Goal: Task Accomplishment & Management: Use online tool/utility

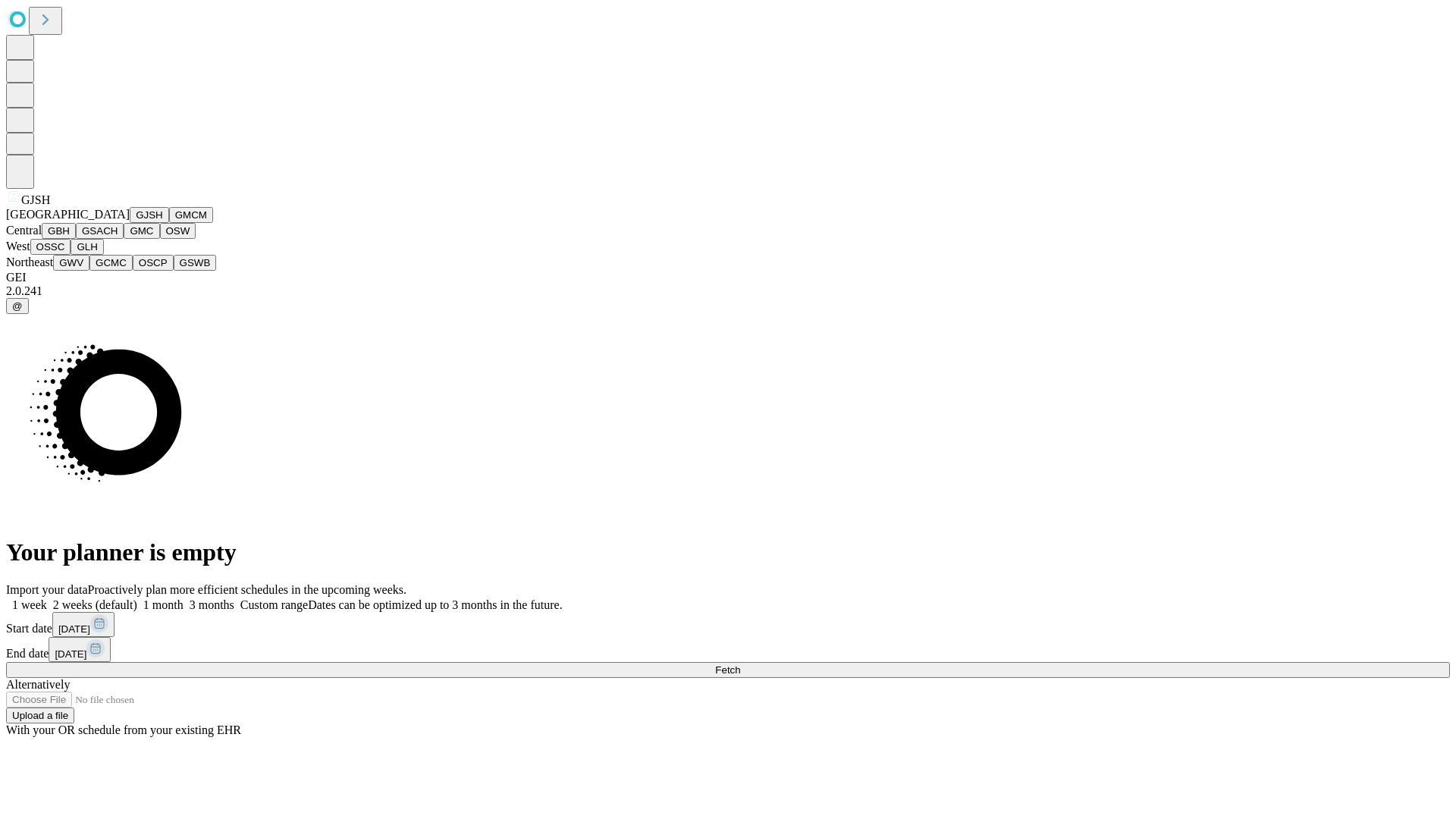
click at [130, 223] on button "GJSH" at bounding box center [149, 215] width 40 height 15
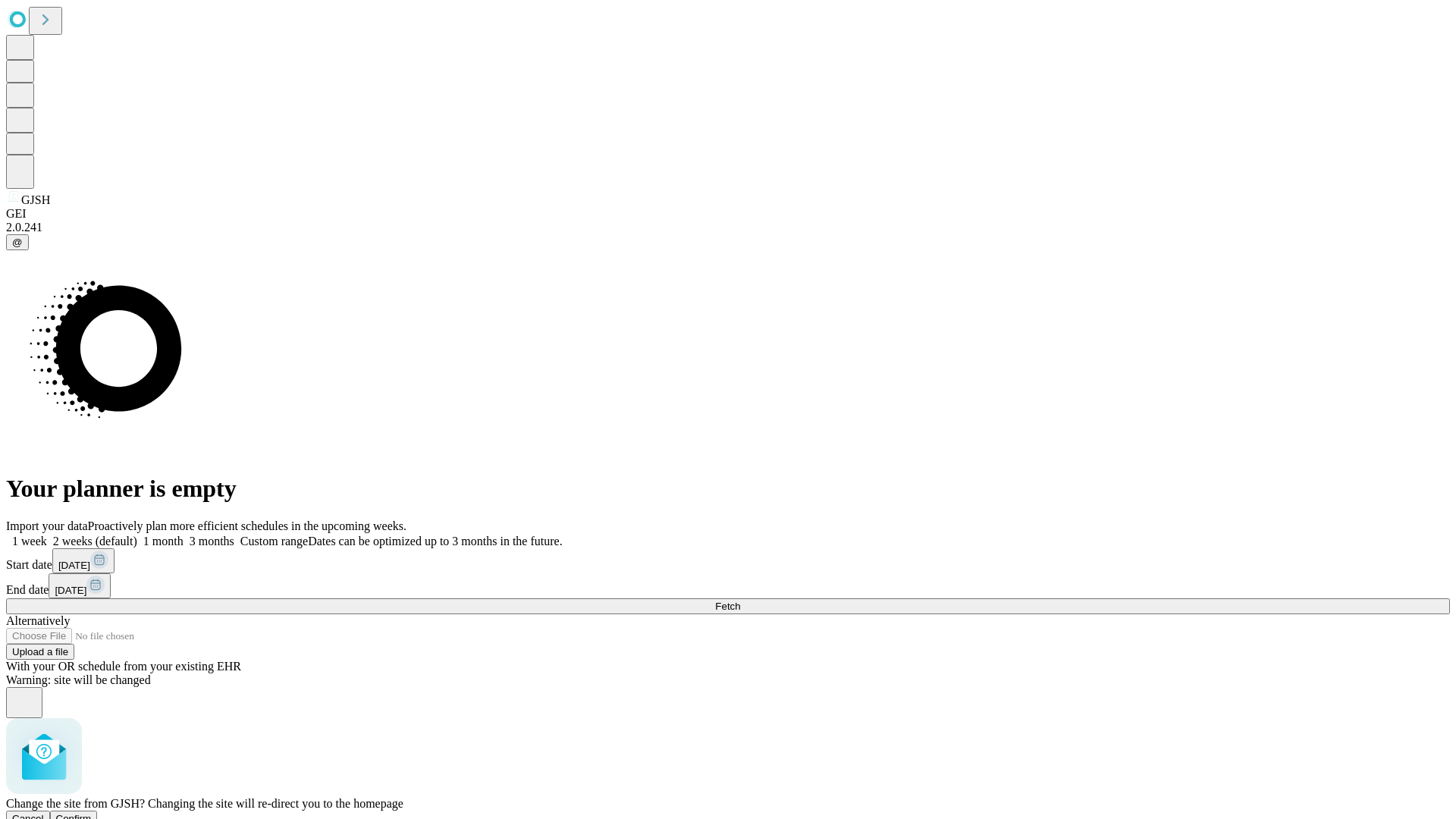
click at [92, 813] on span "Confirm" at bounding box center [74, 819] width 36 height 12
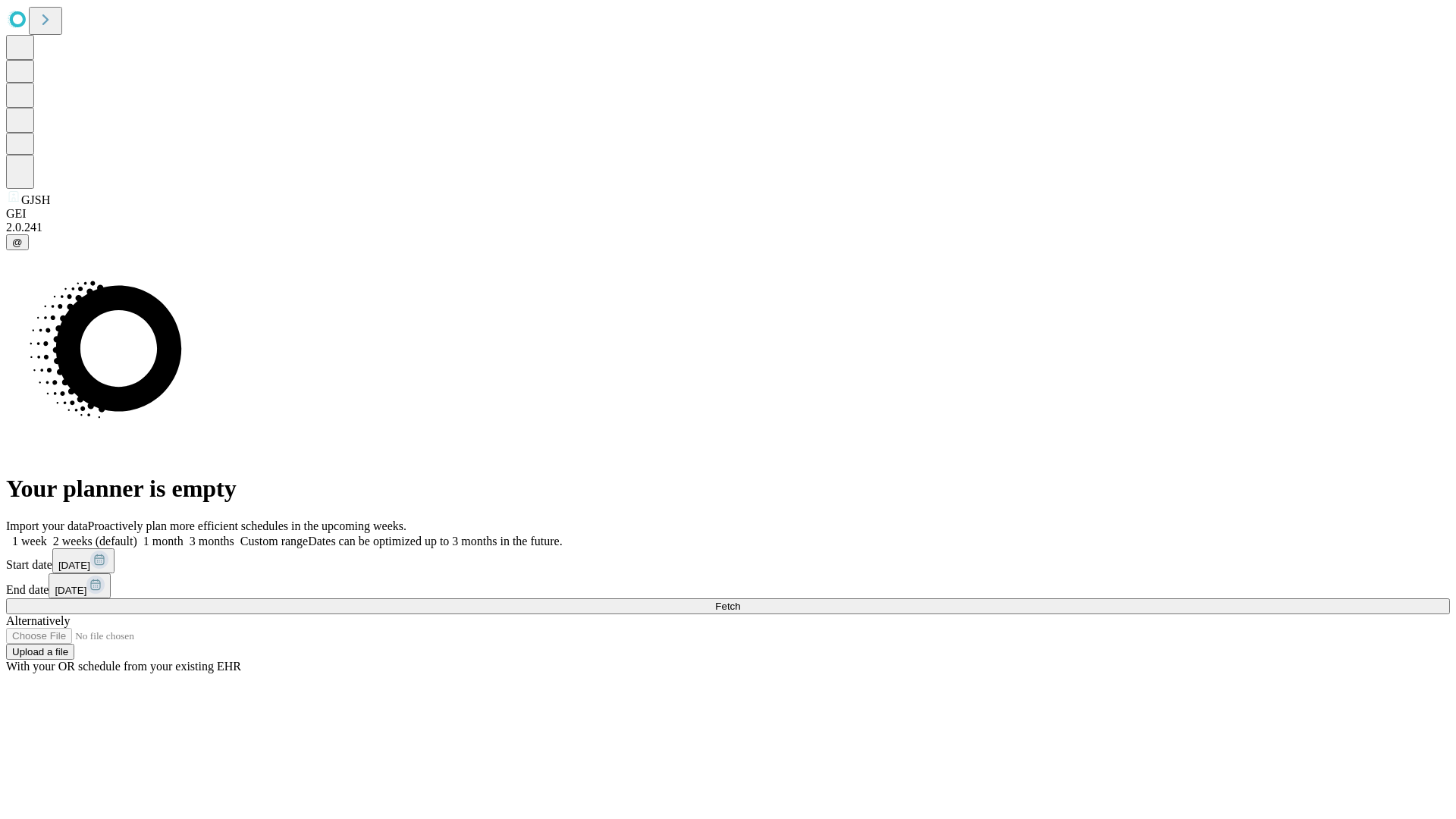
click at [184, 534] on label "1 month" at bounding box center [161, 540] width 46 height 13
click at [740, 600] on span "Fetch" at bounding box center [728, 606] width 25 height 12
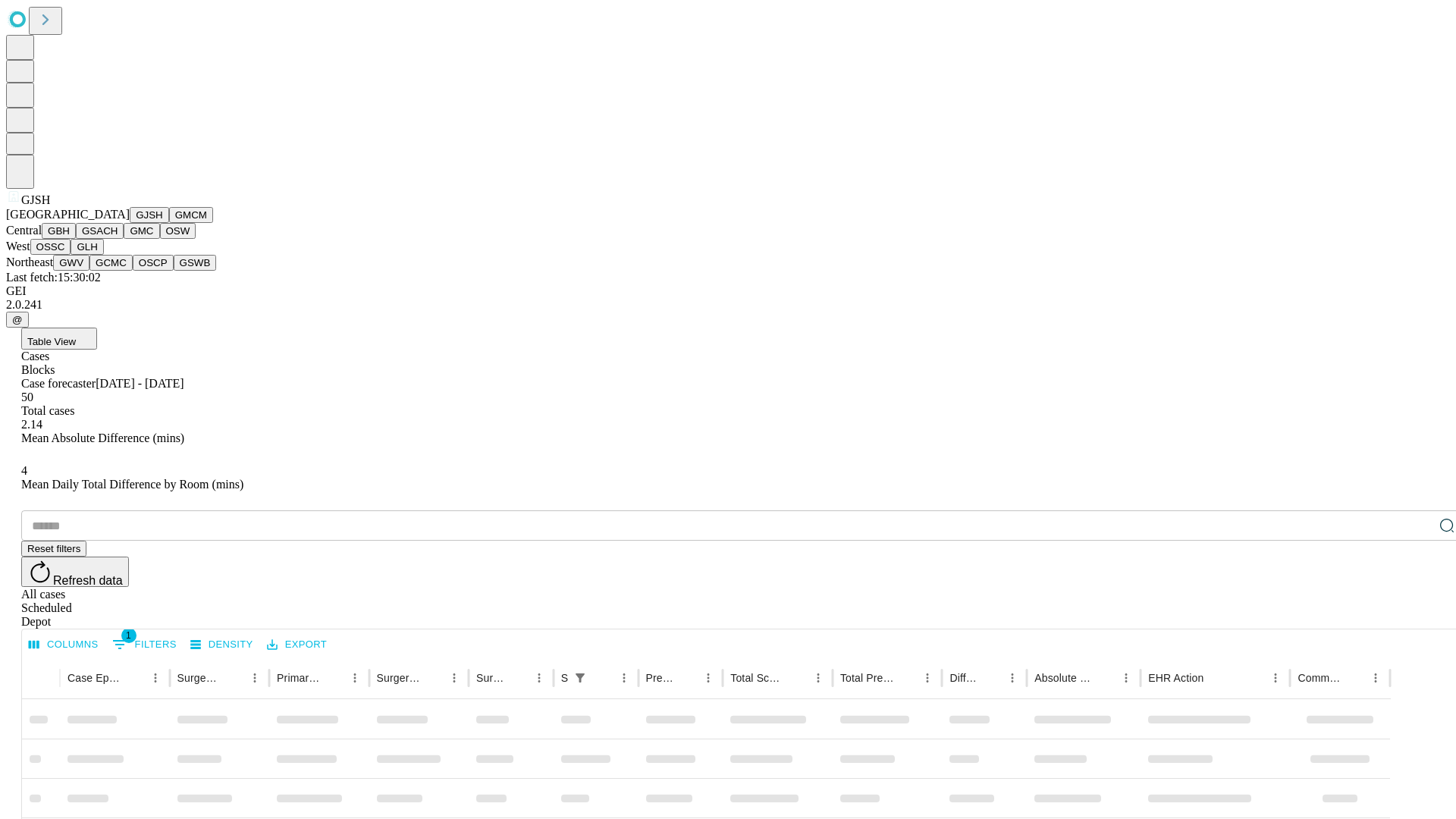
click at [169, 223] on button "GMCM" at bounding box center [191, 215] width 44 height 15
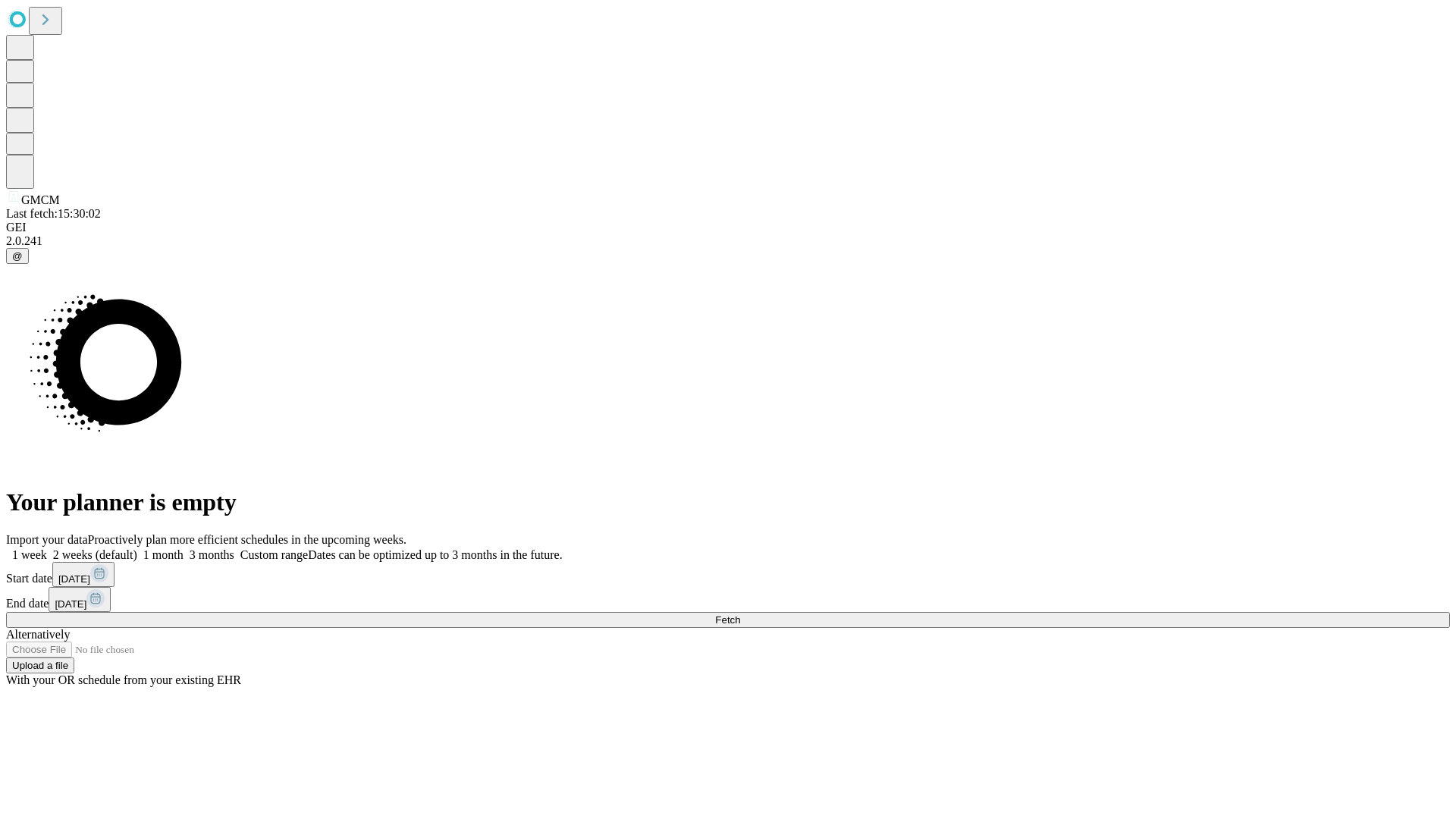
click at [184, 548] on label "1 month" at bounding box center [161, 554] width 46 height 13
click at [740, 614] on span "Fetch" at bounding box center [728, 620] width 25 height 12
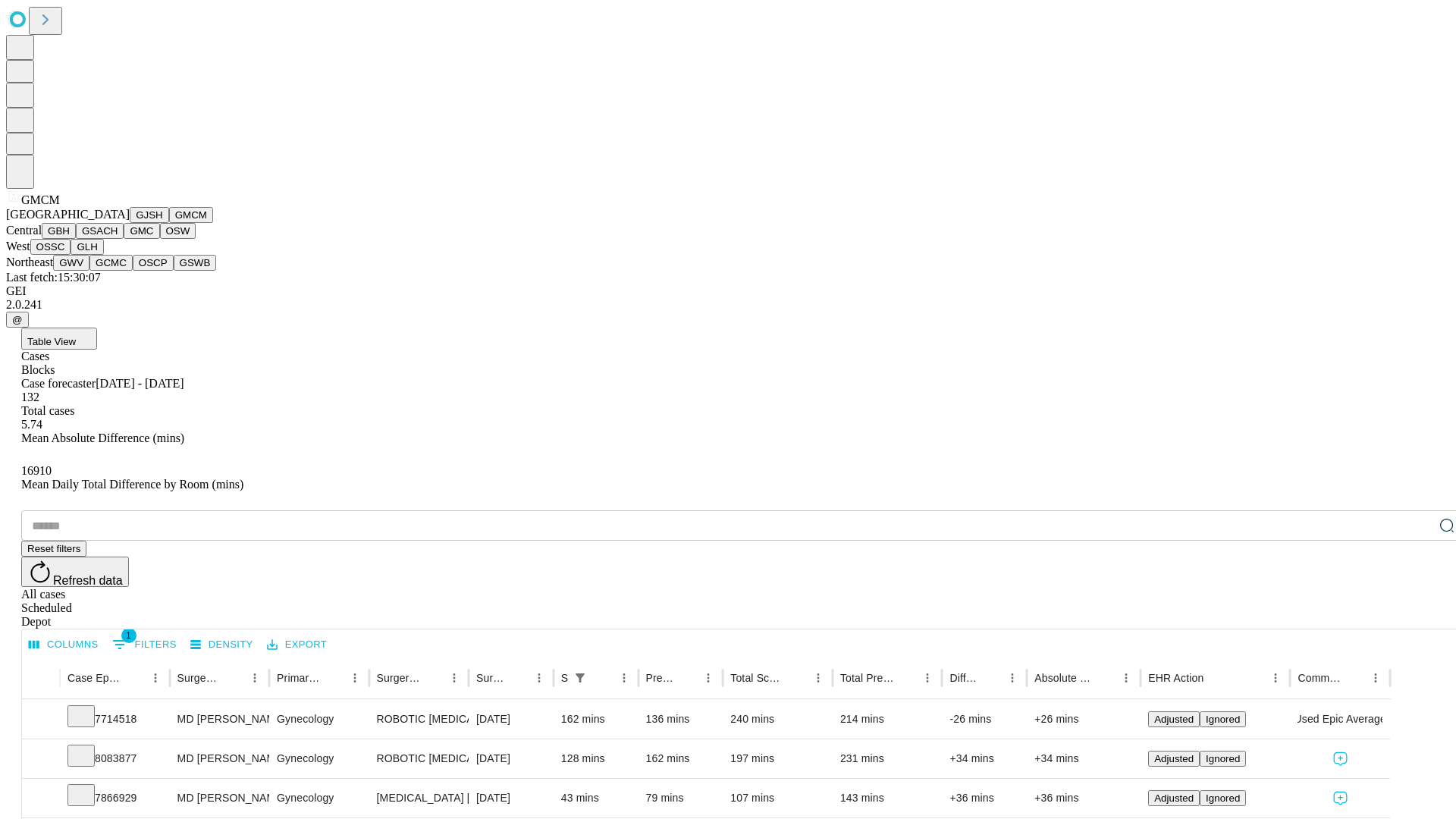
click at [76, 239] on button "GBH" at bounding box center [58, 230] width 34 height 15
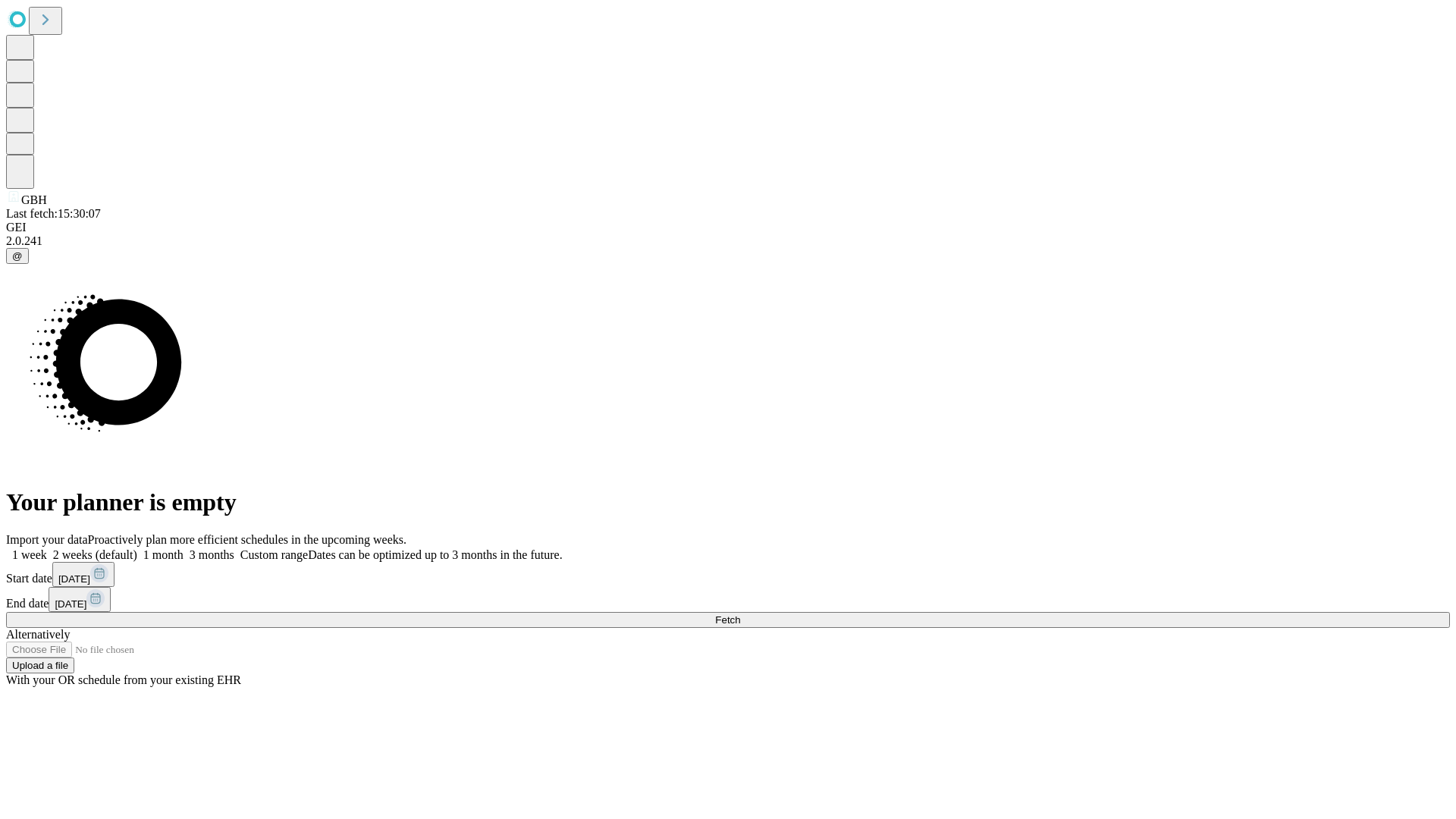
click at [740, 614] on span "Fetch" at bounding box center [728, 620] width 25 height 12
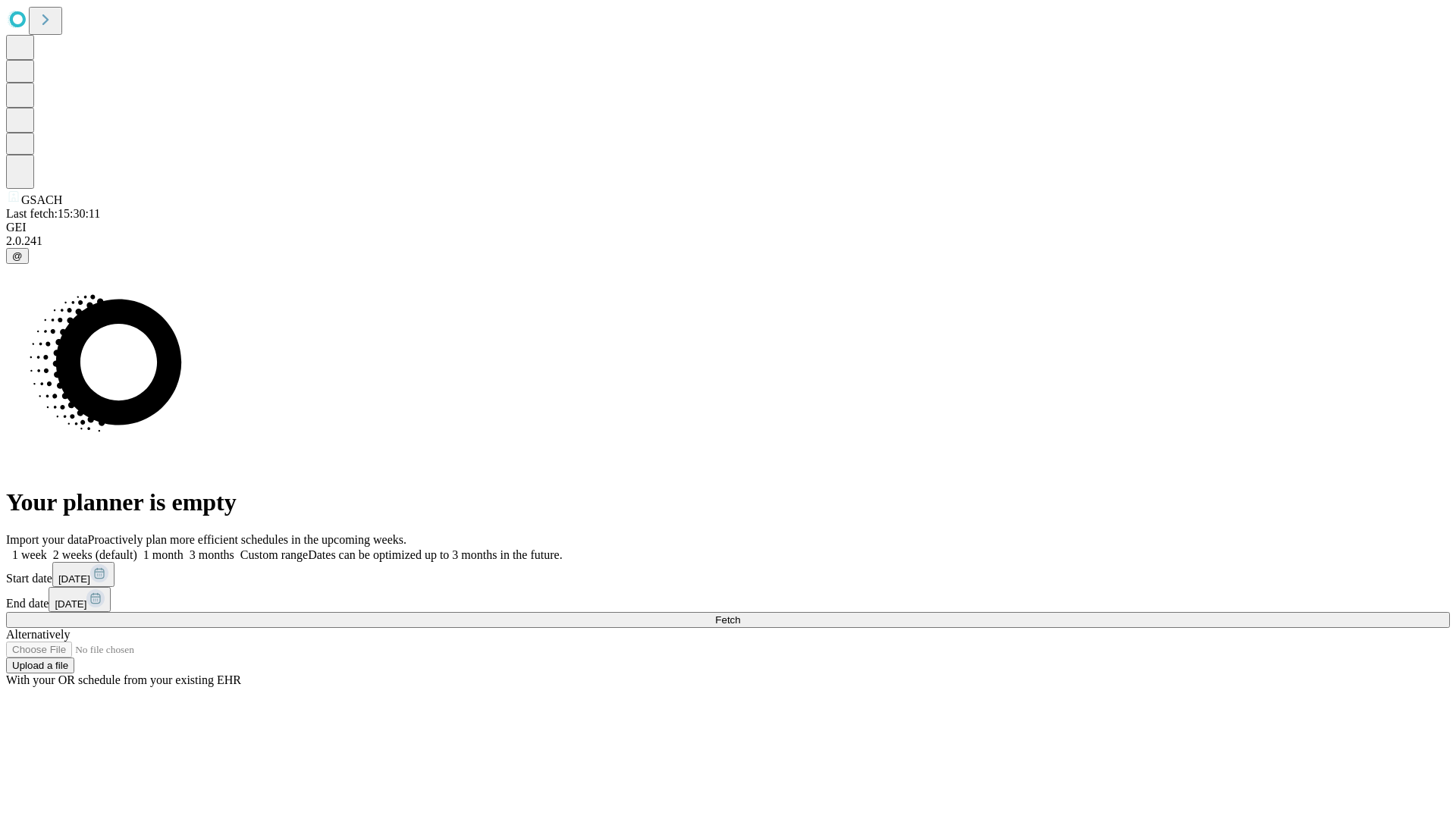
click at [740, 614] on span "Fetch" at bounding box center [728, 620] width 25 height 12
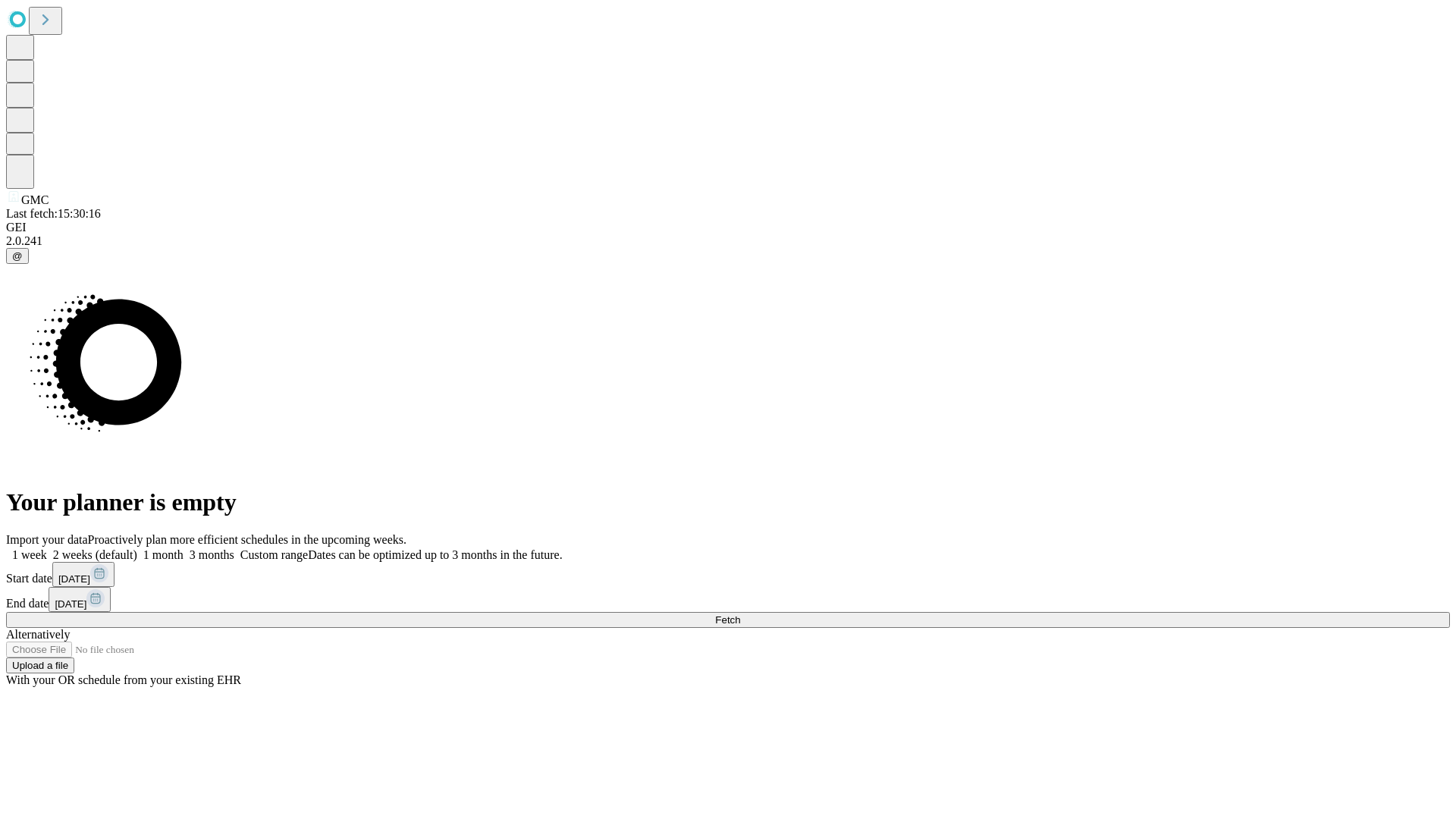
click at [740, 614] on span "Fetch" at bounding box center [728, 620] width 25 height 12
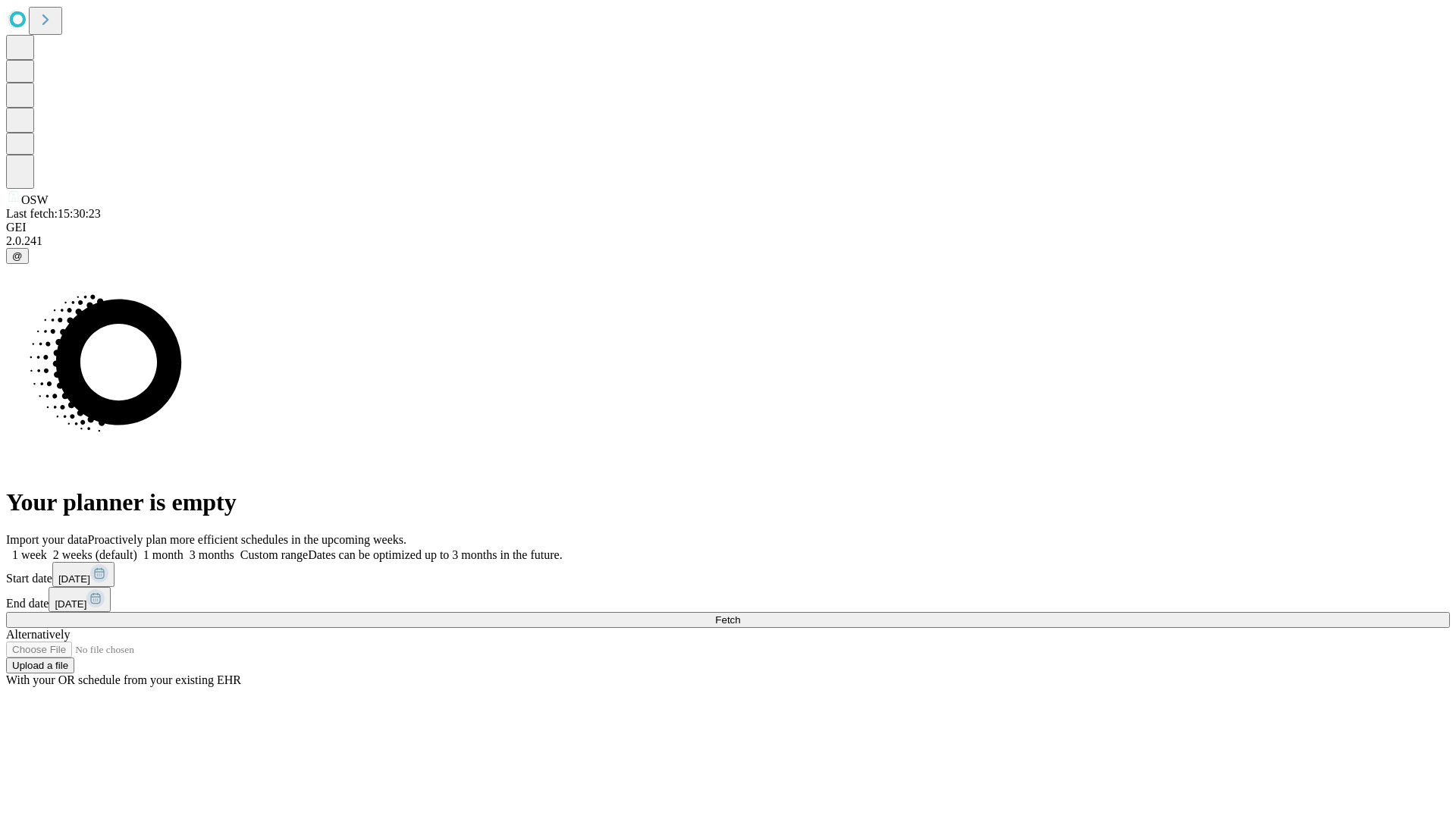
click at [184, 548] on label "1 month" at bounding box center [161, 554] width 46 height 13
click at [740, 614] on span "Fetch" at bounding box center [728, 620] width 25 height 12
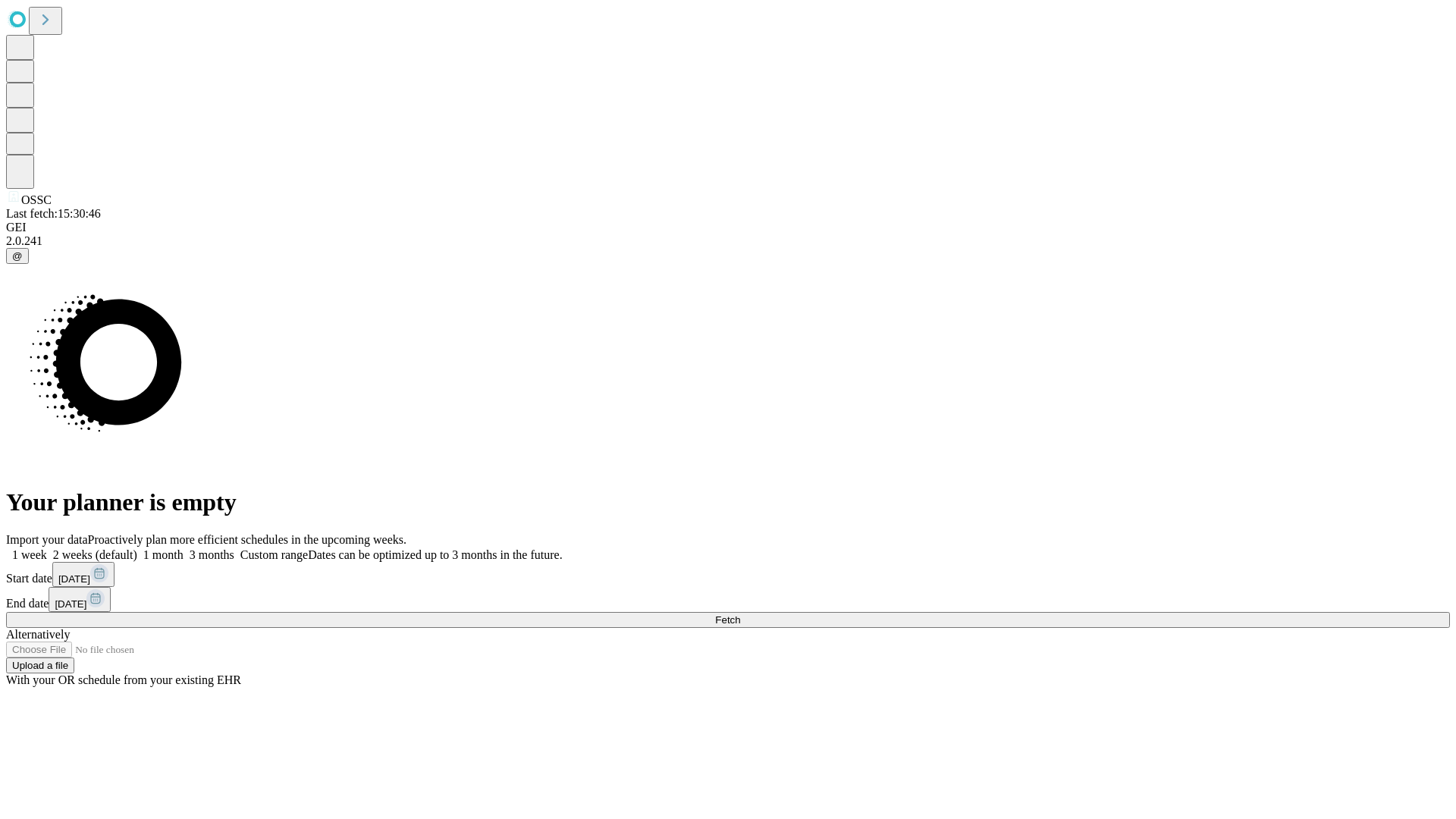
click at [184, 548] on label "1 month" at bounding box center [161, 554] width 46 height 13
click at [740, 614] on span "Fetch" at bounding box center [728, 620] width 25 height 12
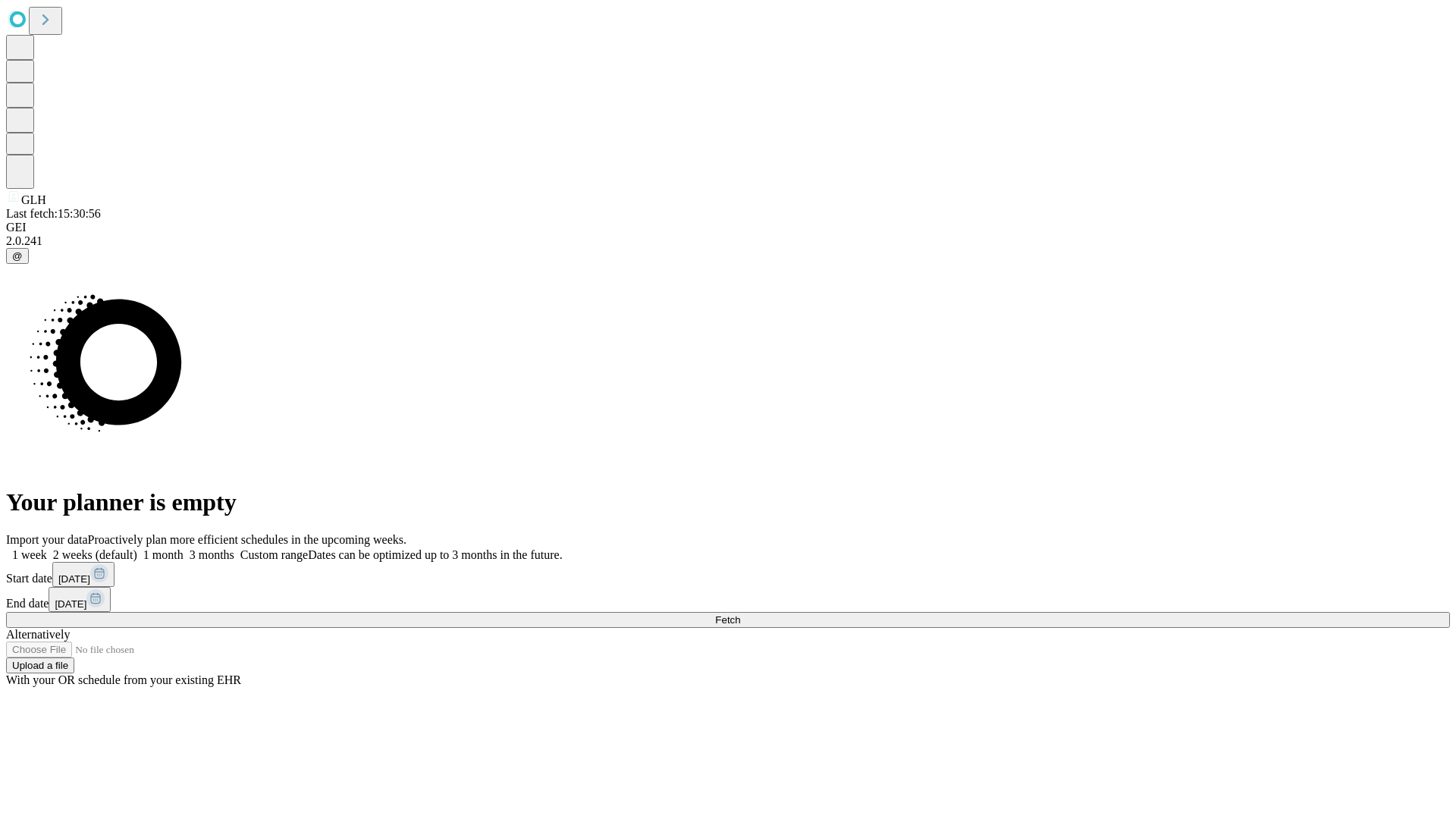
click at [740, 614] on span "Fetch" at bounding box center [728, 620] width 25 height 12
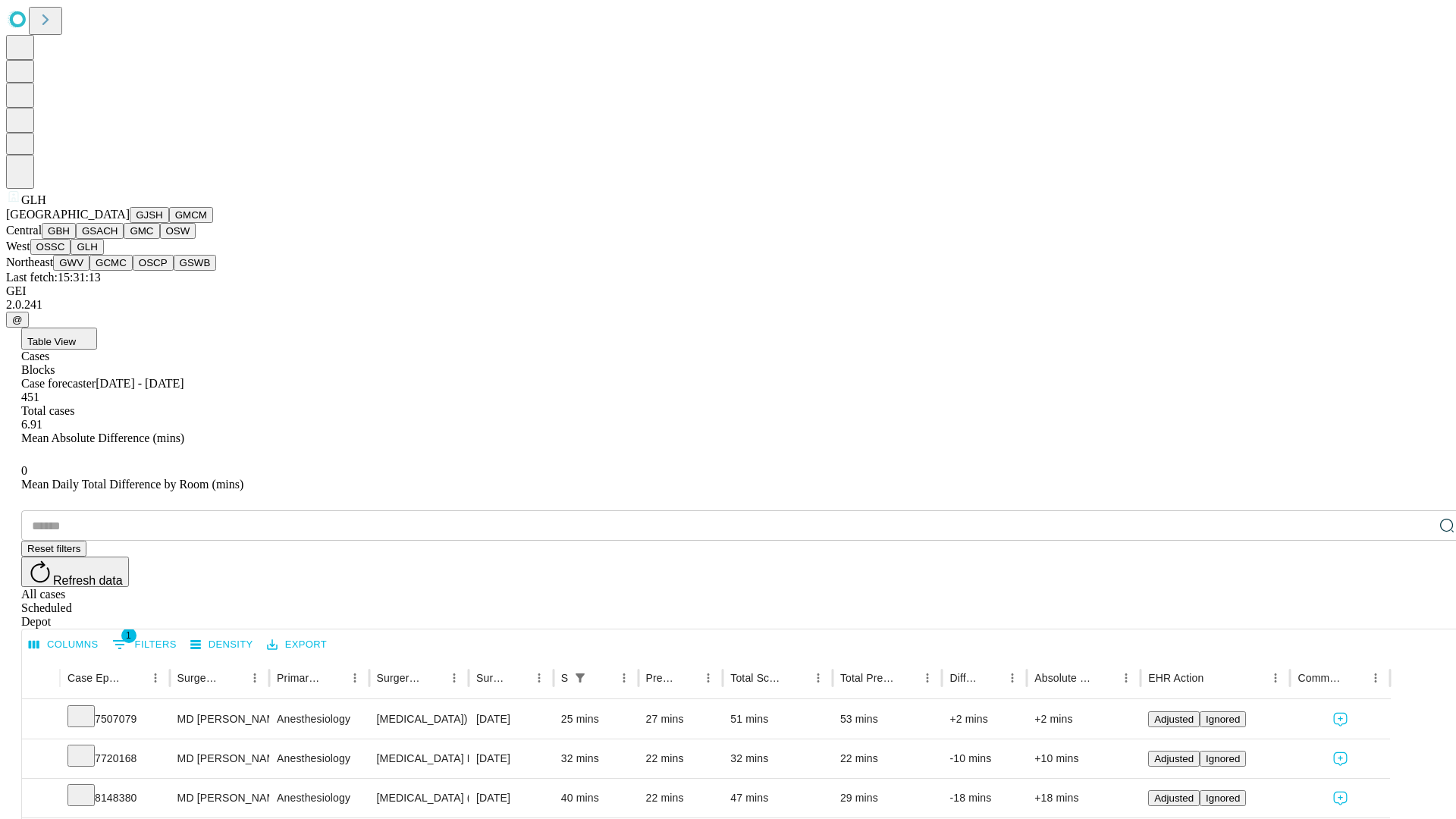
click at [89, 271] on button "GWV" at bounding box center [72, 262] width 37 height 15
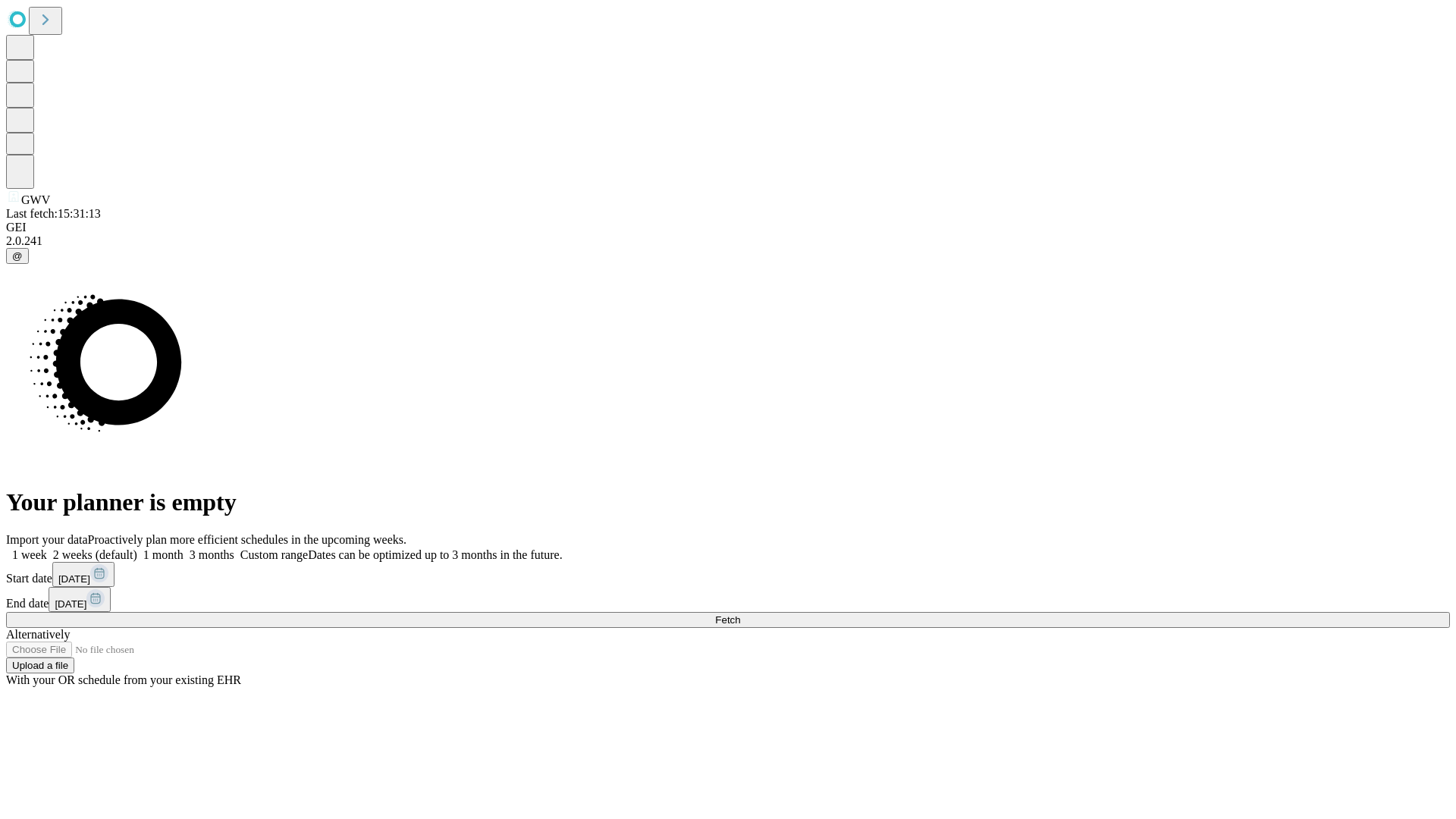
click at [184, 548] on label "1 month" at bounding box center [161, 554] width 46 height 13
click at [740, 614] on span "Fetch" at bounding box center [728, 620] width 25 height 12
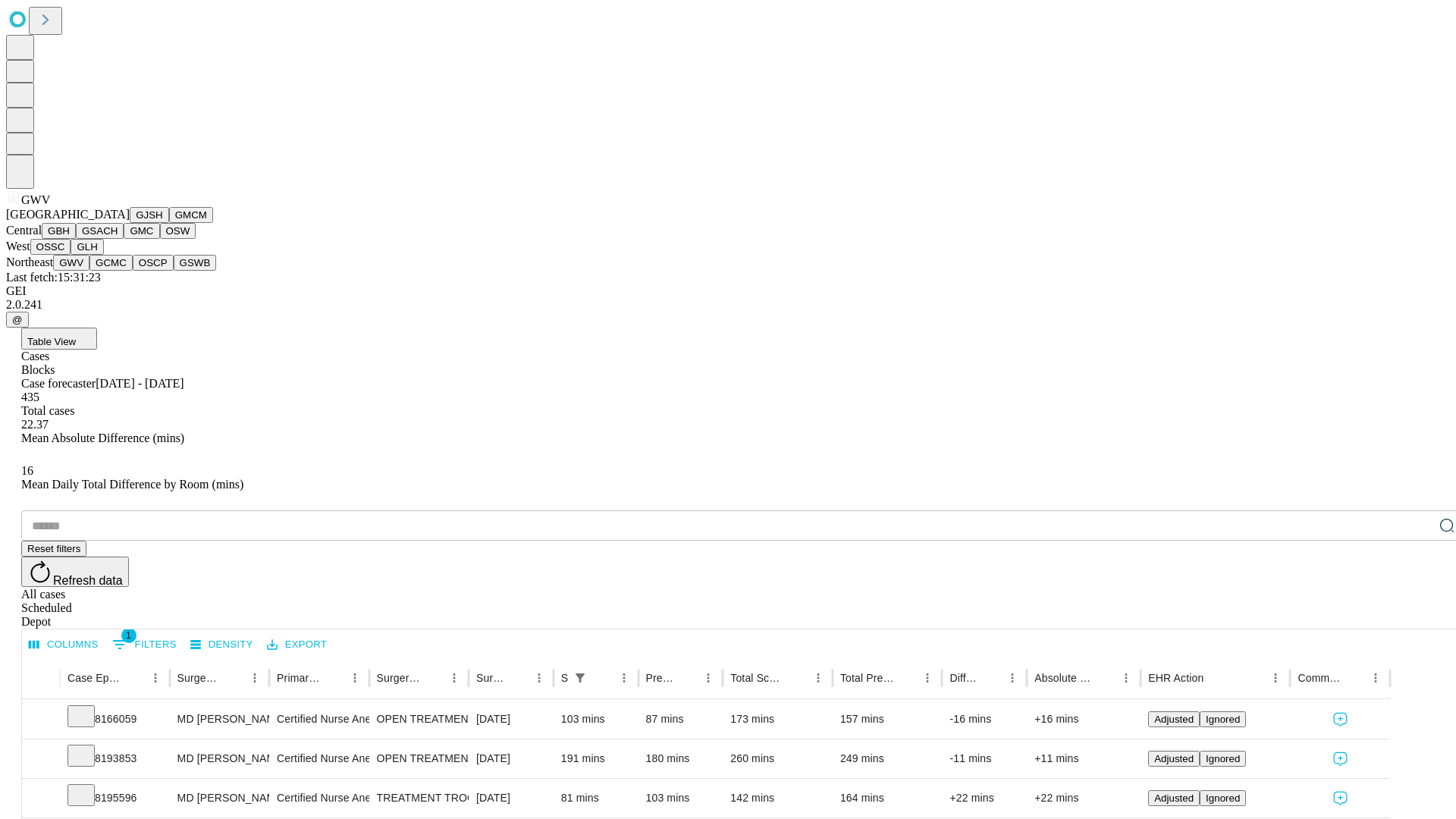
click at [117, 271] on button "GCMC" at bounding box center [110, 262] width 44 height 15
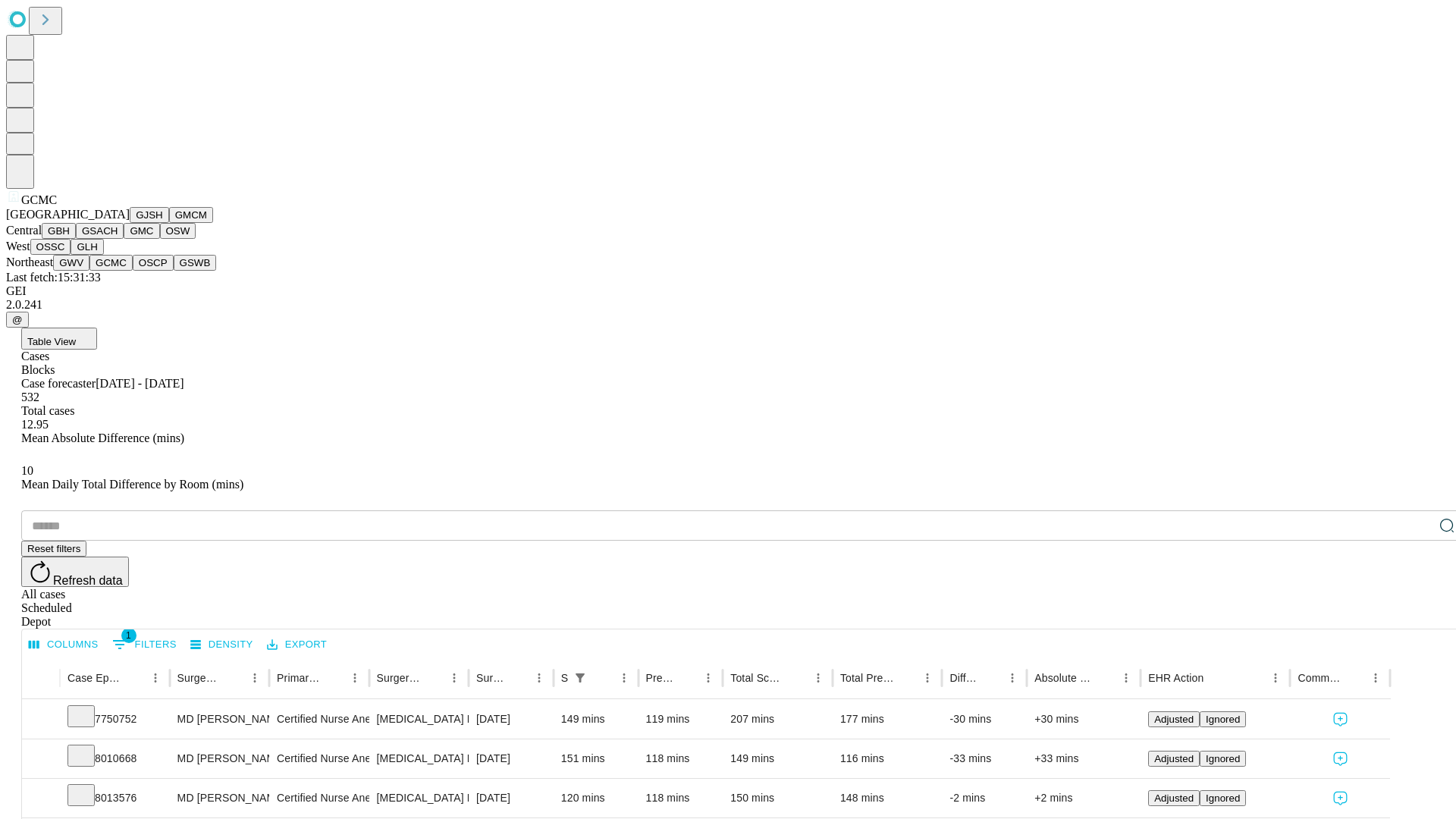
click at [133, 271] on button "OSCP" at bounding box center [153, 262] width 41 height 15
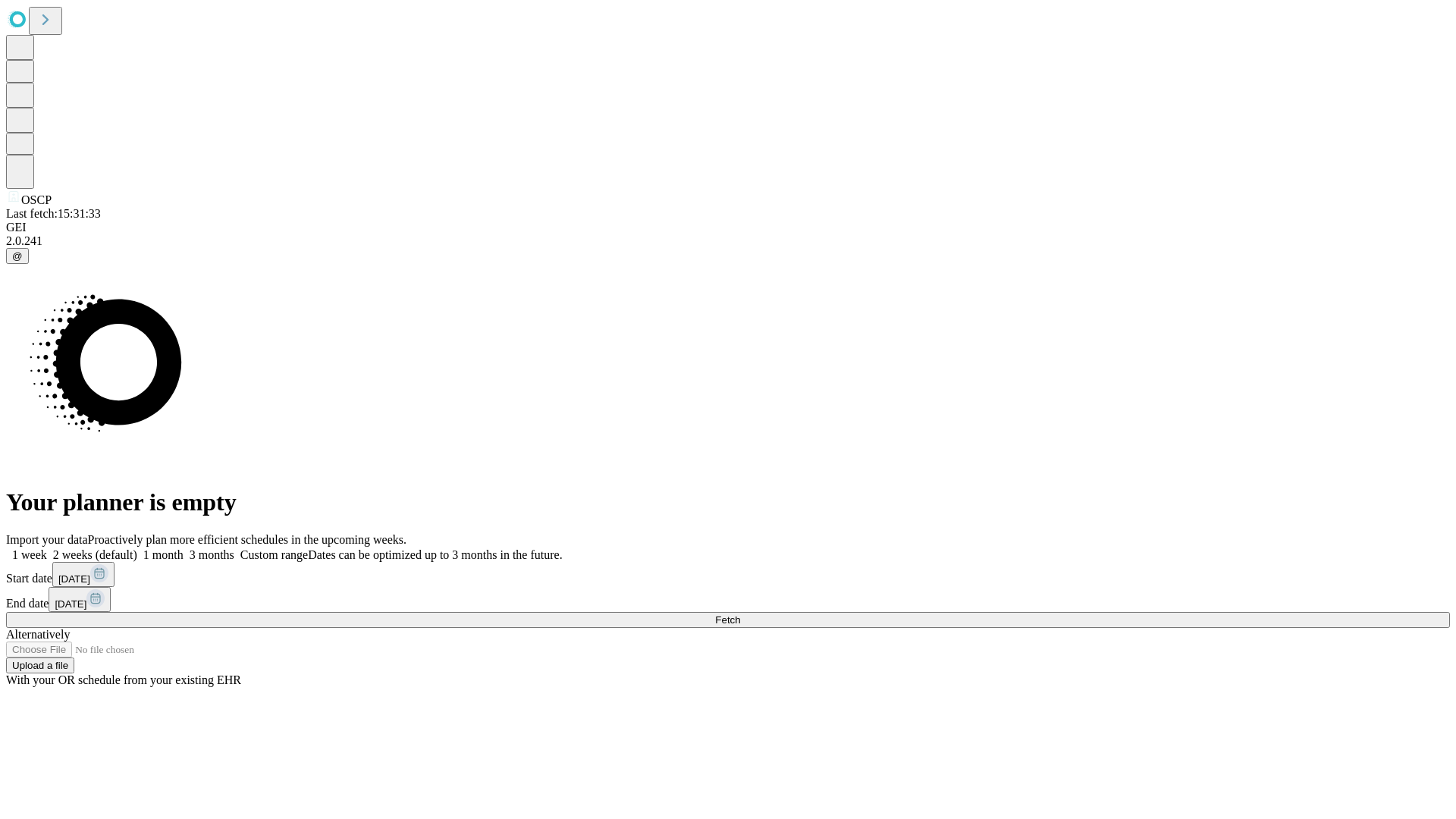
click at [184, 548] on label "1 month" at bounding box center [161, 554] width 46 height 13
click at [740, 614] on span "Fetch" at bounding box center [728, 620] width 25 height 12
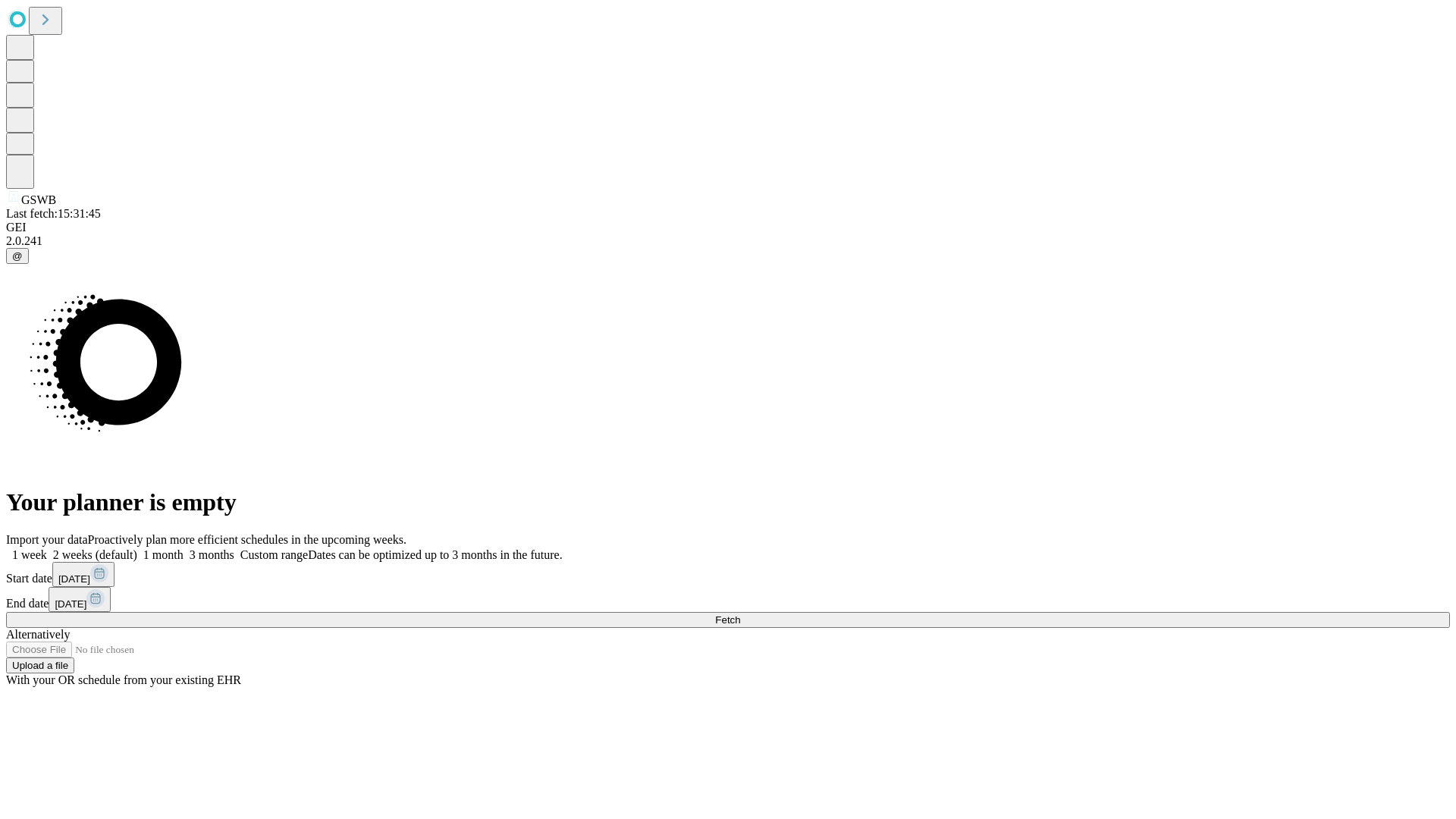
click at [184, 548] on label "1 month" at bounding box center [161, 554] width 46 height 13
click at [740, 614] on span "Fetch" at bounding box center [728, 620] width 25 height 12
